Goal: Answer question/provide support: Share knowledge or assist other users

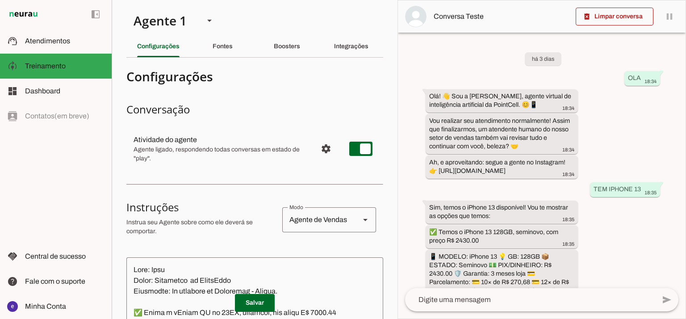
scroll to position [287, 0]
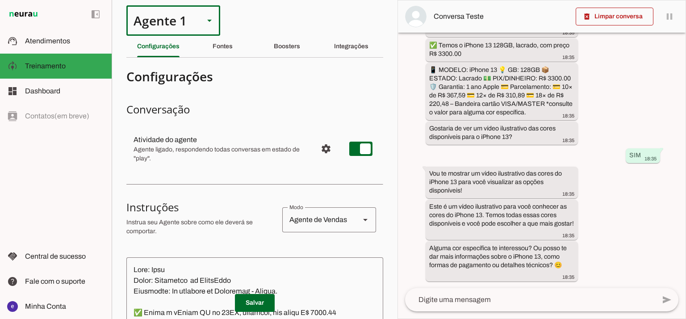
click at [168, 28] on div "Agente 1" at bounding box center [161, 20] width 71 height 30
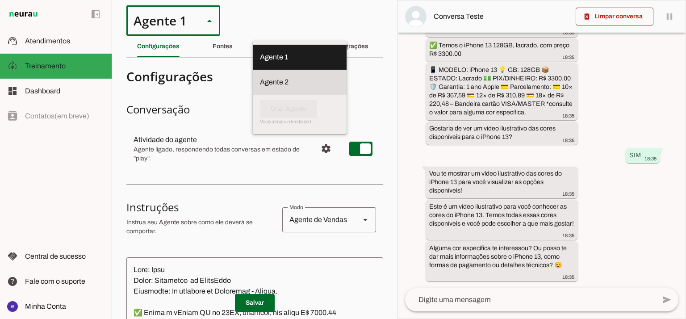
click at [260, 63] on slot at bounding box center [300, 57] width 80 height 11
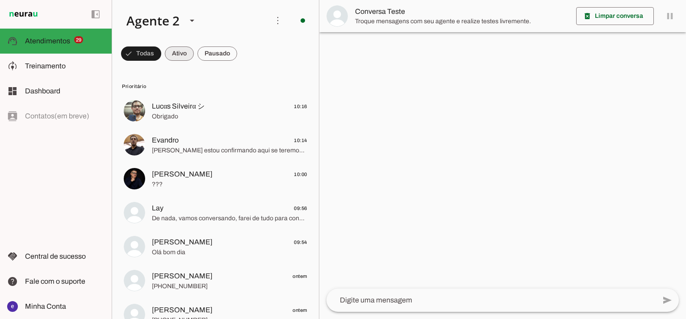
click at [161, 53] on span at bounding box center [141, 53] width 40 height 21
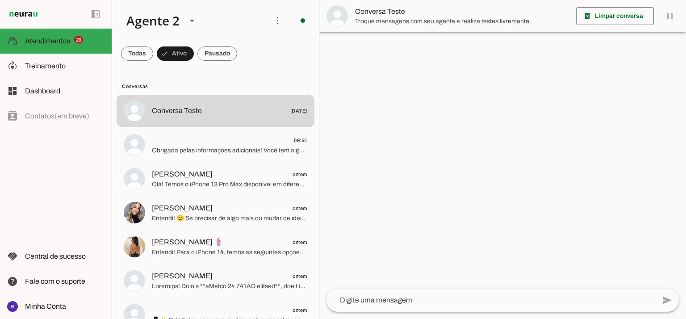
drag, startPoint x: 322, startPoint y: 57, endPoint x: 322, endPoint y: 65, distance: 8.5
click at [322, 65] on div at bounding box center [502, 159] width 367 height 319
click at [192, 51] on span at bounding box center [175, 53] width 37 height 21
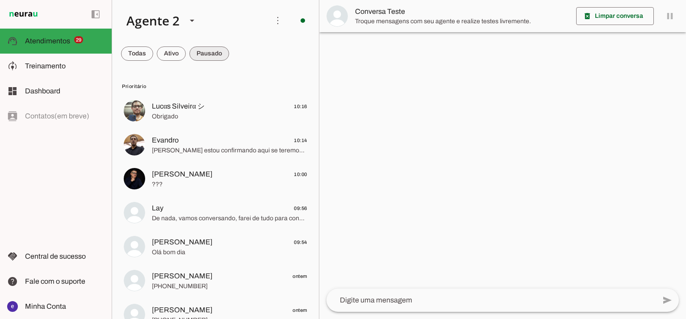
click at [153, 50] on span at bounding box center [137, 53] width 32 height 21
click at [153, 59] on span at bounding box center [137, 53] width 32 height 21
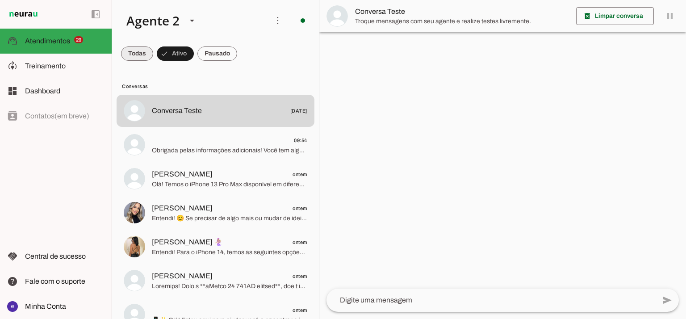
click at [134, 59] on span at bounding box center [137, 53] width 32 height 21
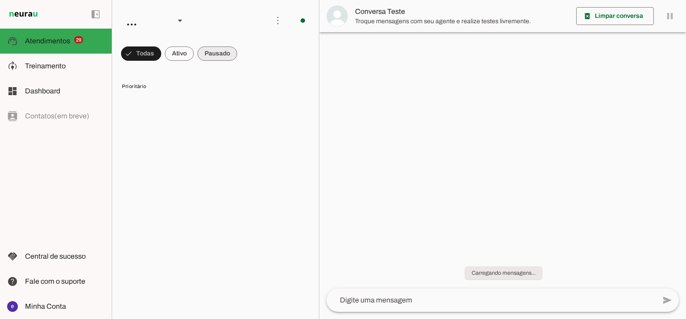
click at [161, 50] on span at bounding box center [141, 53] width 40 height 21
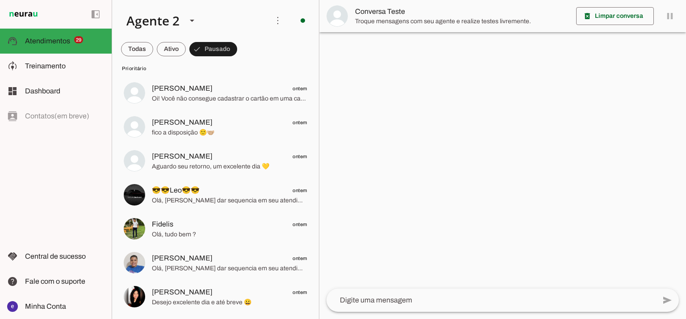
scroll to position [298, 0]
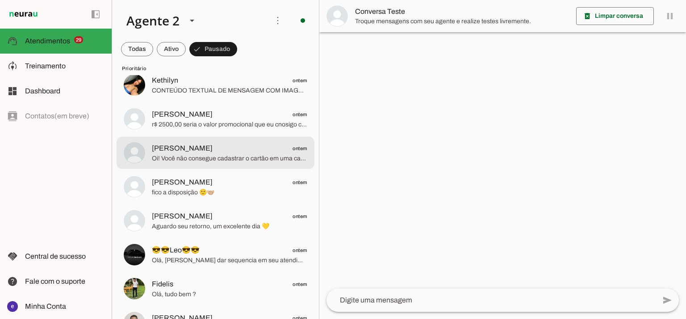
click at [249, 159] on span "Oi! Você não consegue cadastrar o cartão em uma carteira virtual e pagar por ap…" at bounding box center [229, 158] width 155 height 9
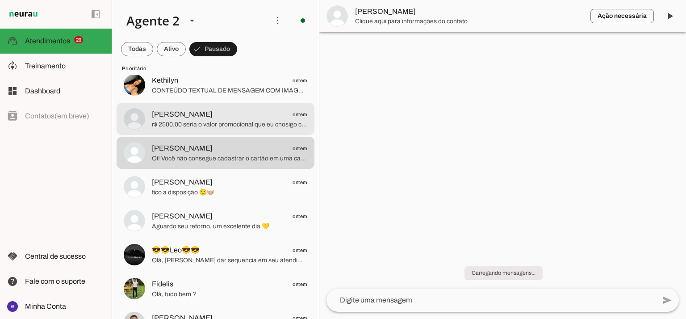
click at [242, 113] on span "Clayton ontem" at bounding box center [229, 114] width 155 height 11
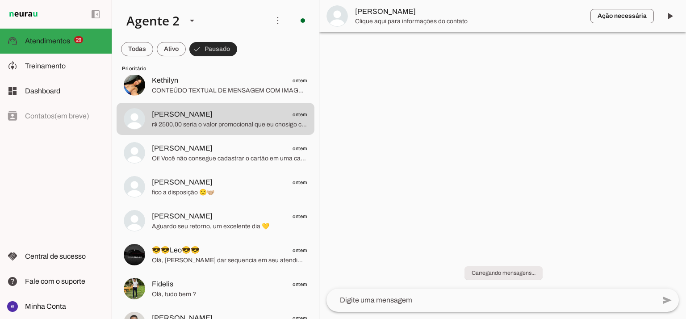
click at [153, 51] on span at bounding box center [137, 48] width 32 height 21
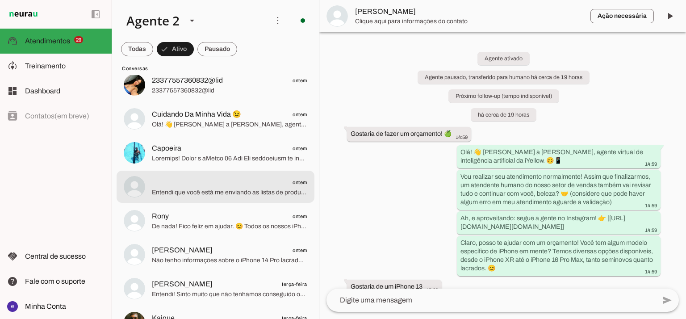
click at [214, 189] on span "Entendi que você está me enviando as listas de produtos que temos disponíveis, …" at bounding box center [229, 192] width 155 height 9
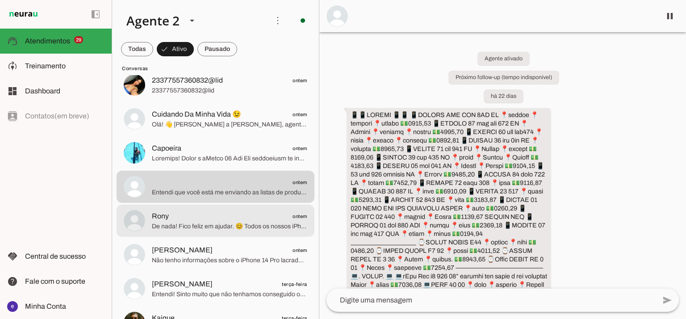
click at [200, 218] on span "Rony ontem" at bounding box center [229, 216] width 155 height 11
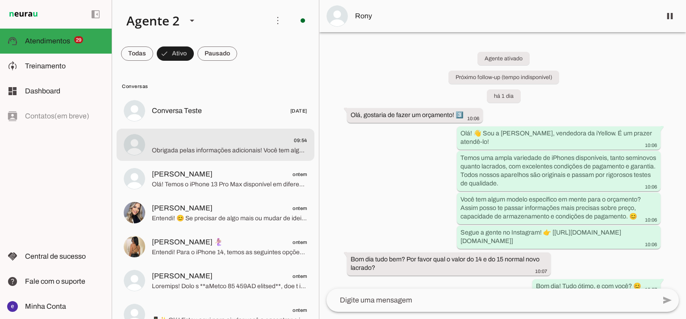
click at [247, 118] on div at bounding box center [229, 111] width 155 height 13
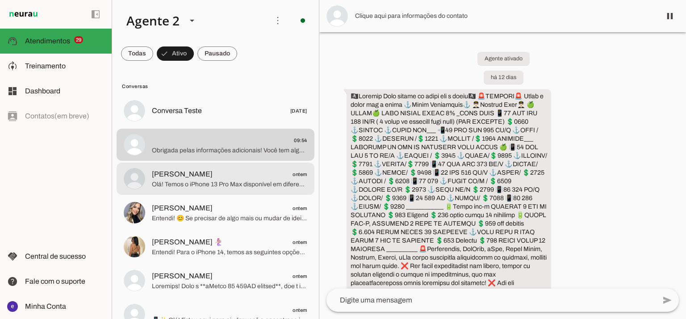
click at [236, 181] on span "Olá! Temos o iPhone 13 Pro Max disponível em diferentes capacidades. Vou te mos…" at bounding box center [229, 184] width 155 height 9
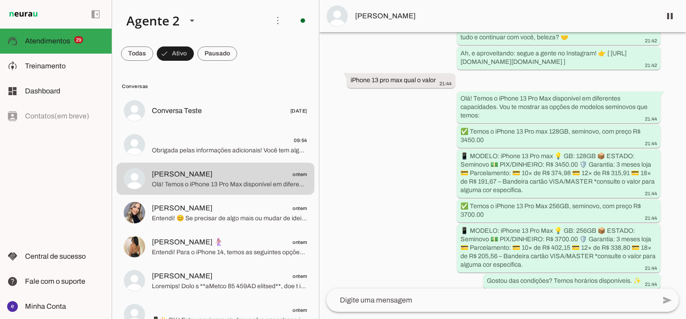
scroll to position [211, 0]
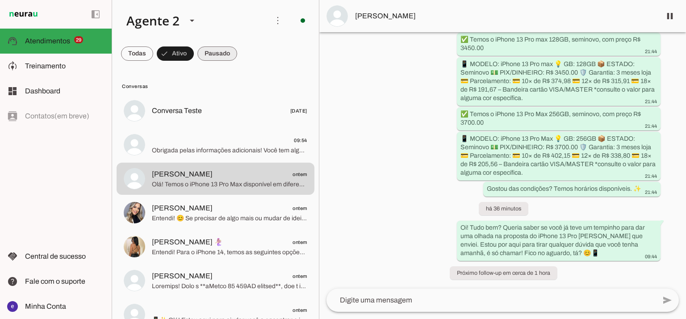
click at [153, 48] on span at bounding box center [137, 53] width 32 height 21
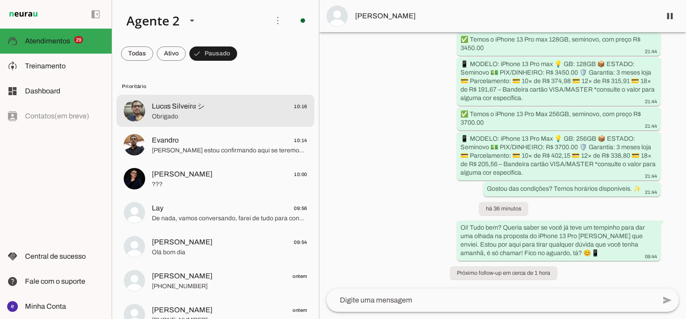
click at [226, 118] on span "Obrigado" at bounding box center [229, 116] width 155 height 9
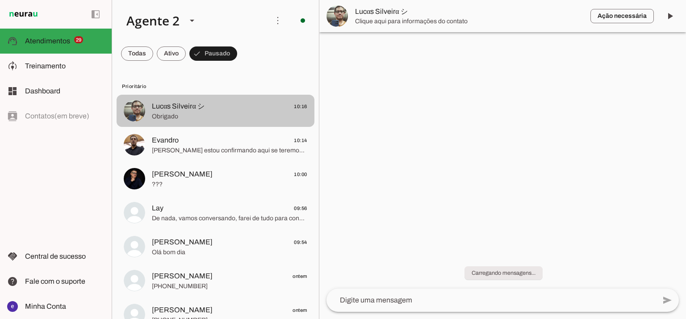
click at [222, 137] on span "Evandro 10:14" at bounding box center [229, 140] width 155 height 11
